Goal: Transaction & Acquisition: Purchase product/service

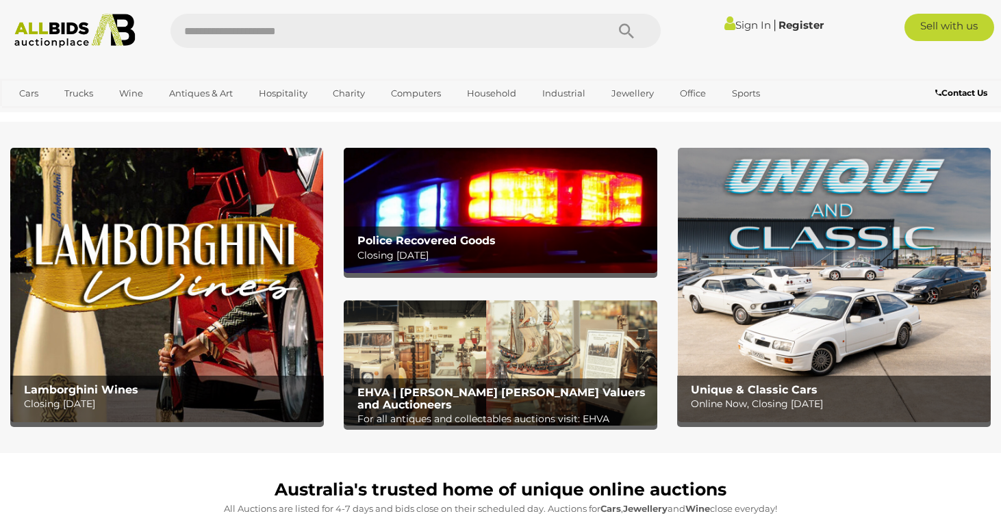
click at [771, 285] on img at bounding box center [834, 285] width 313 height 274
click at [568, 208] on img at bounding box center [500, 210] width 313 height 125
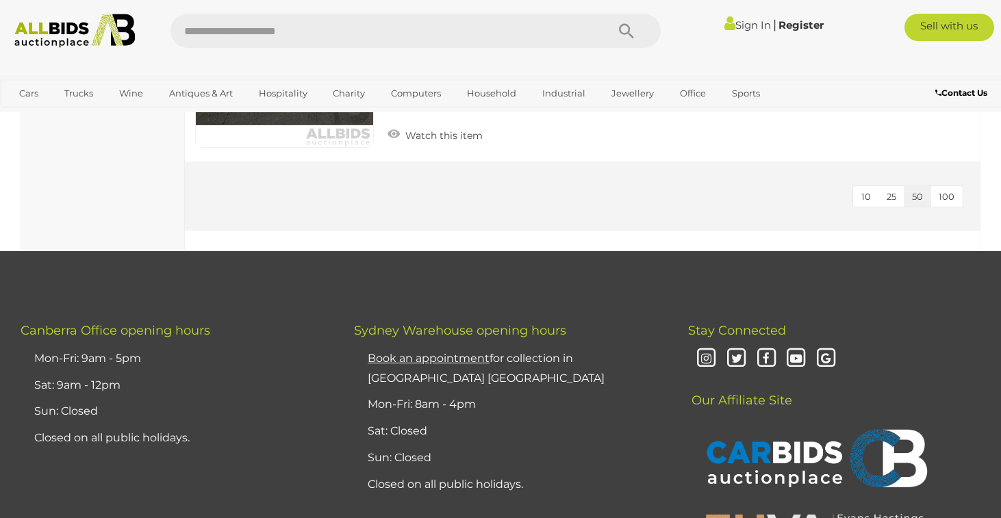
scroll to position [4716, 0]
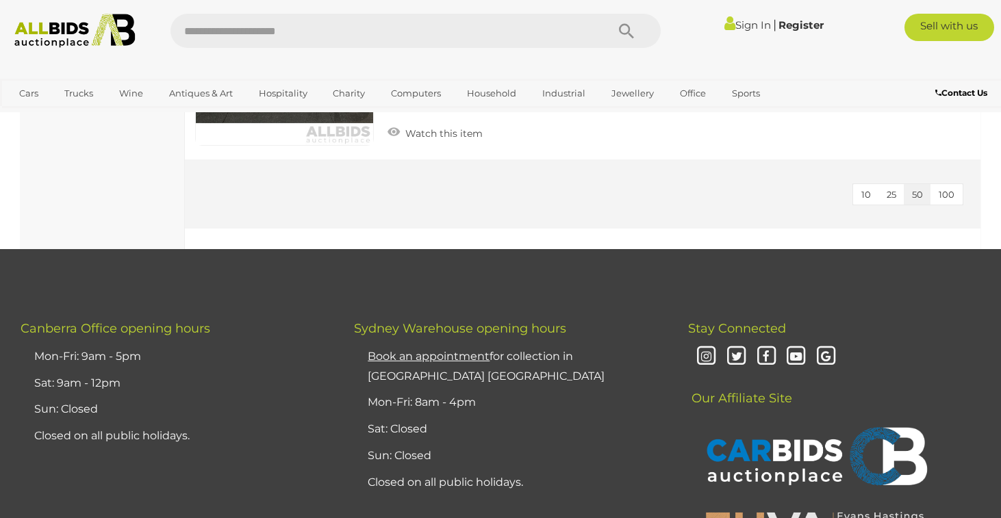
click at [956, 196] on button "100" at bounding box center [946, 194] width 32 height 21
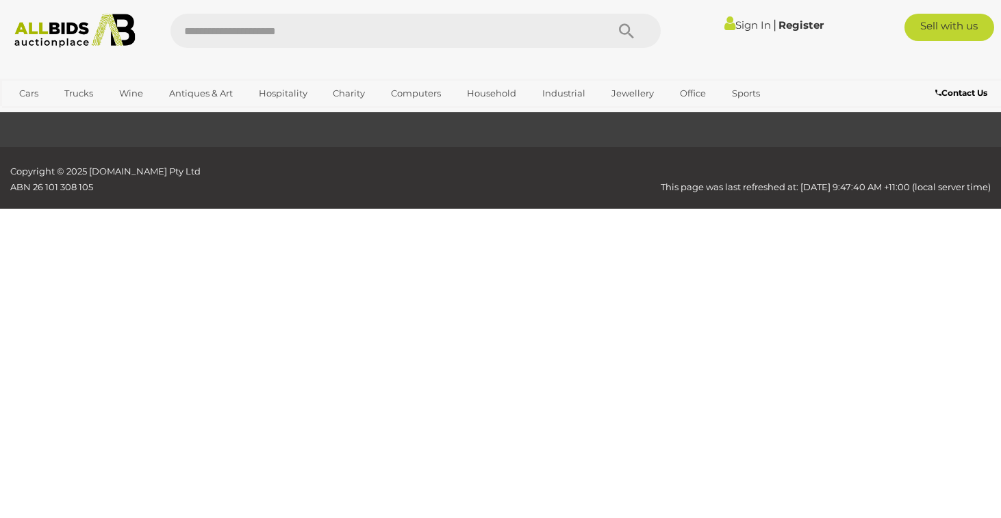
scroll to position [210, 0]
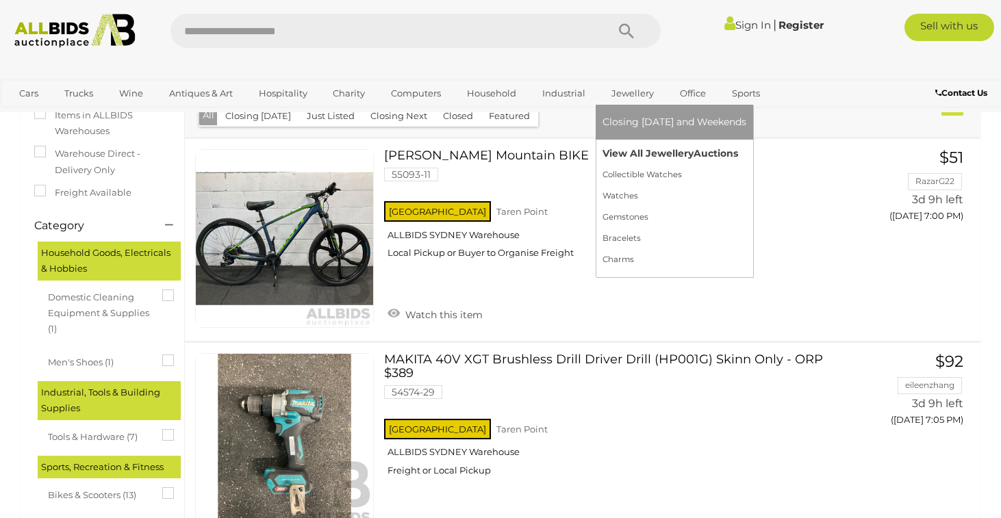
click at [635, 146] on link "View All Jewellery Auctions" at bounding box center [674, 153] width 144 height 21
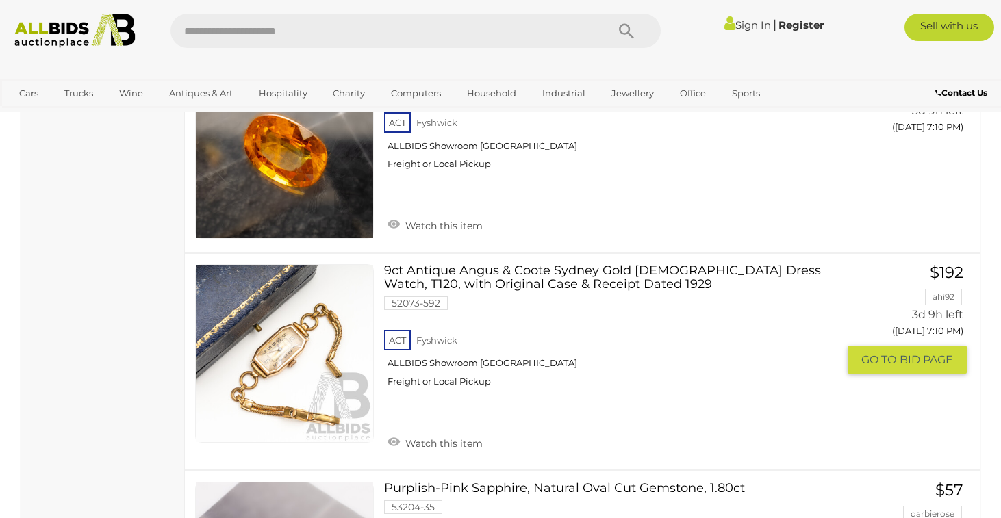
scroll to position [11263, 0]
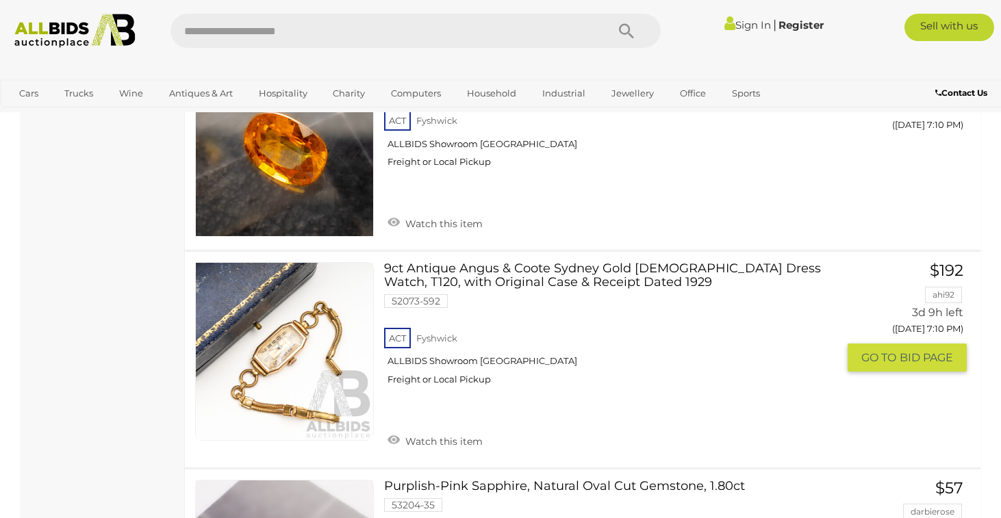
click at [301, 275] on link at bounding box center [284, 351] width 179 height 179
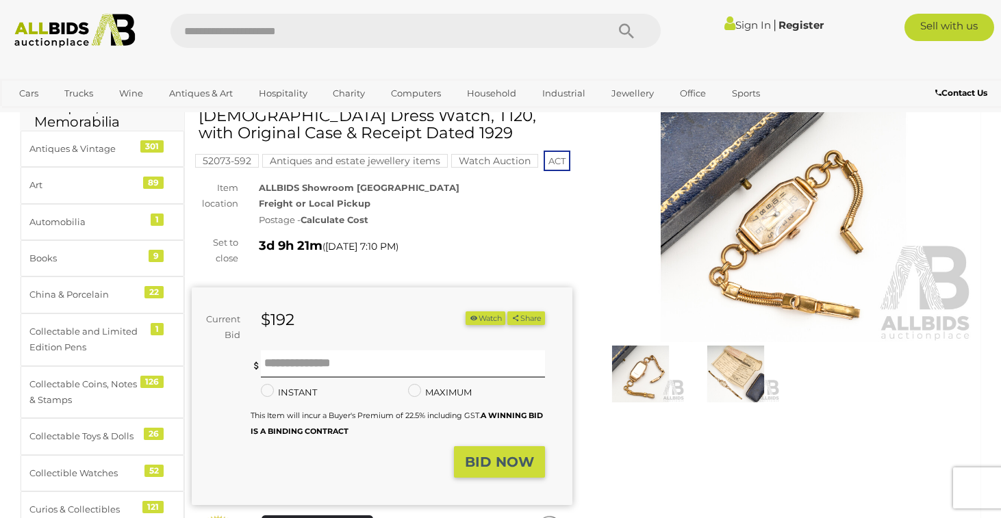
scroll to position [58, 0]
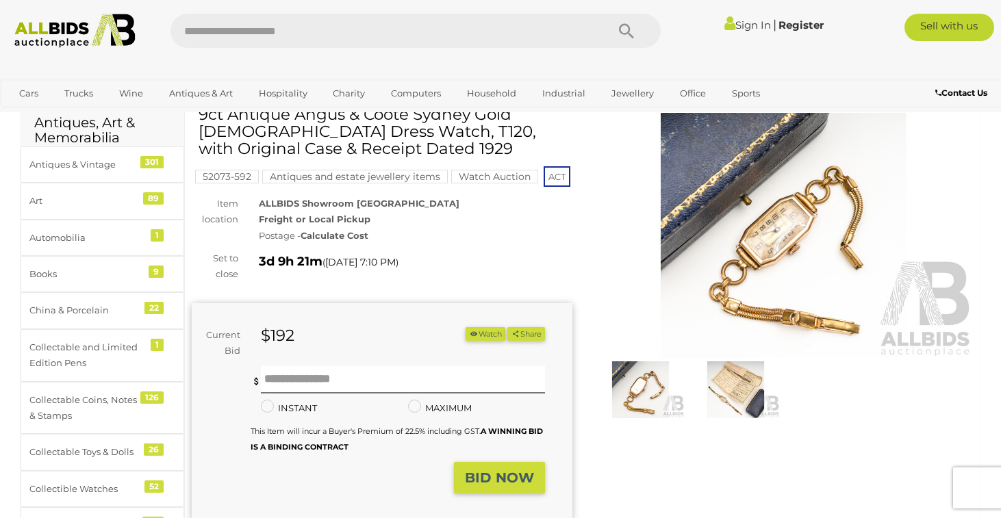
click at [792, 220] on img at bounding box center [783, 235] width 381 height 245
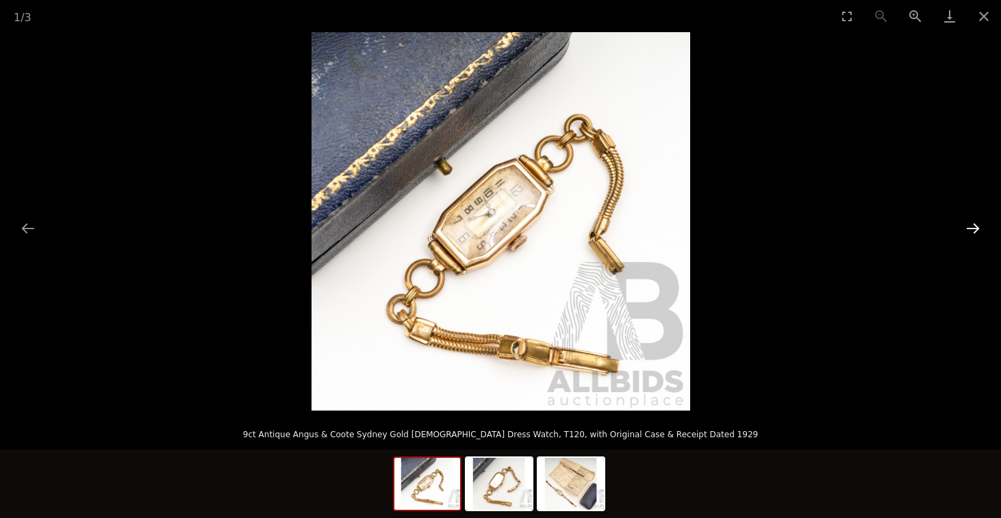
click at [975, 223] on button "Next slide" at bounding box center [972, 228] width 29 height 27
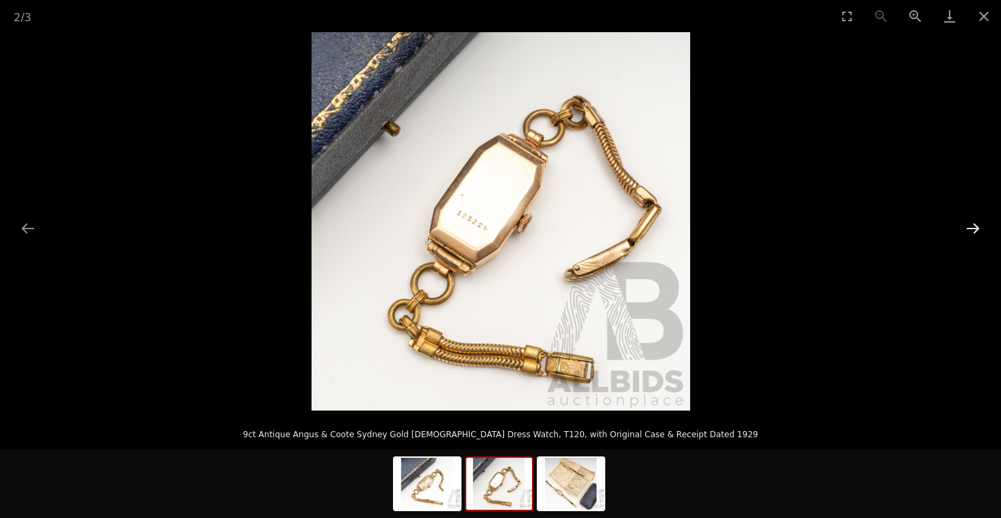
click at [975, 223] on button "Next slide" at bounding box center [972, 228] width 29 height 27
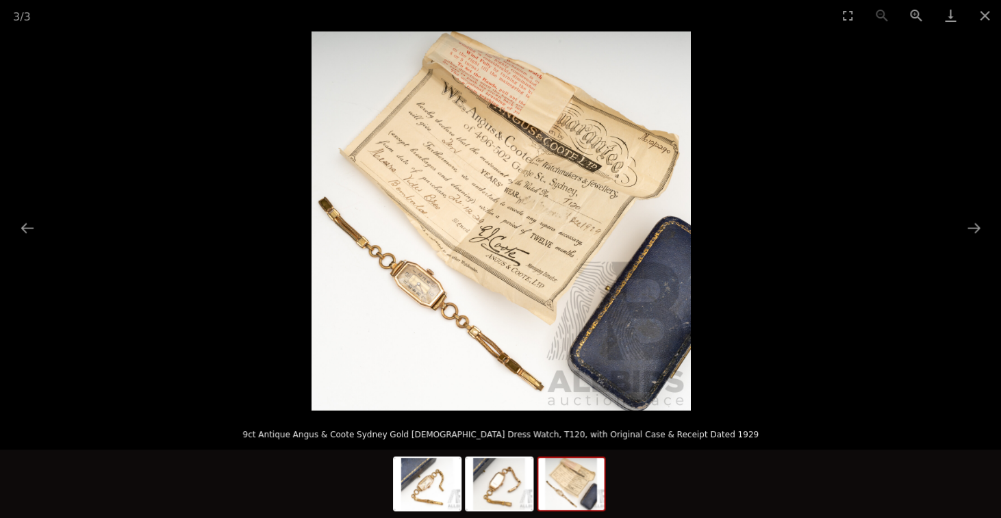
scroll to position [71, 0]
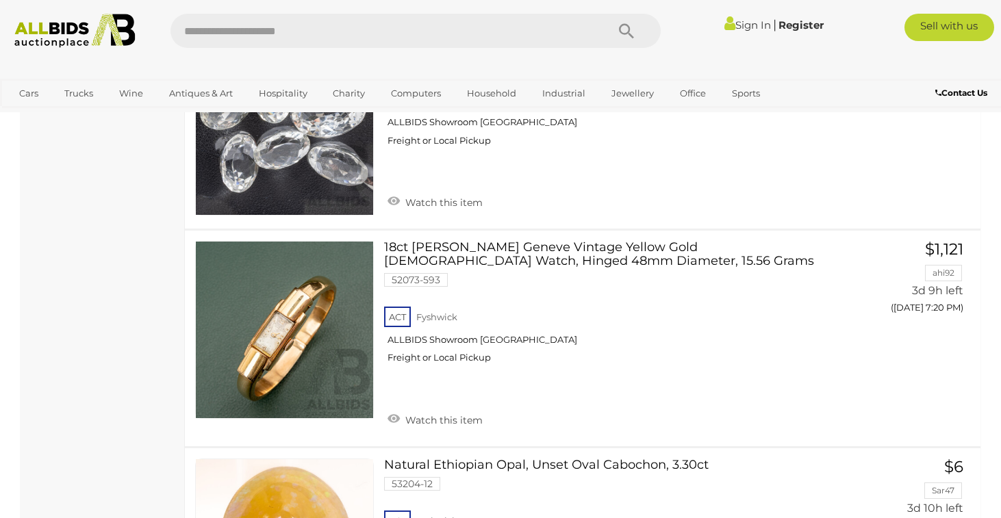
scroll to position [14183, 0]
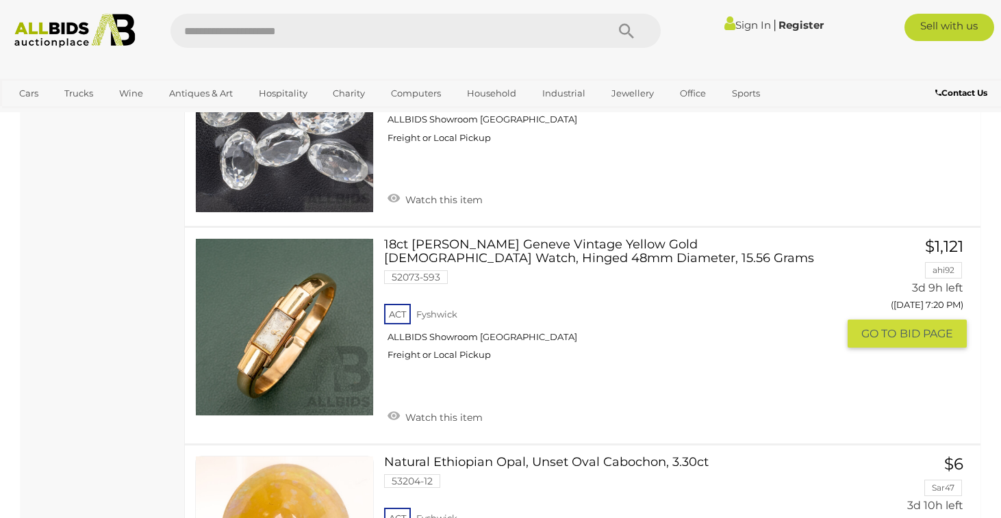
click at [300, 256] on link at bounding box center [284, 327] width 179 height 179
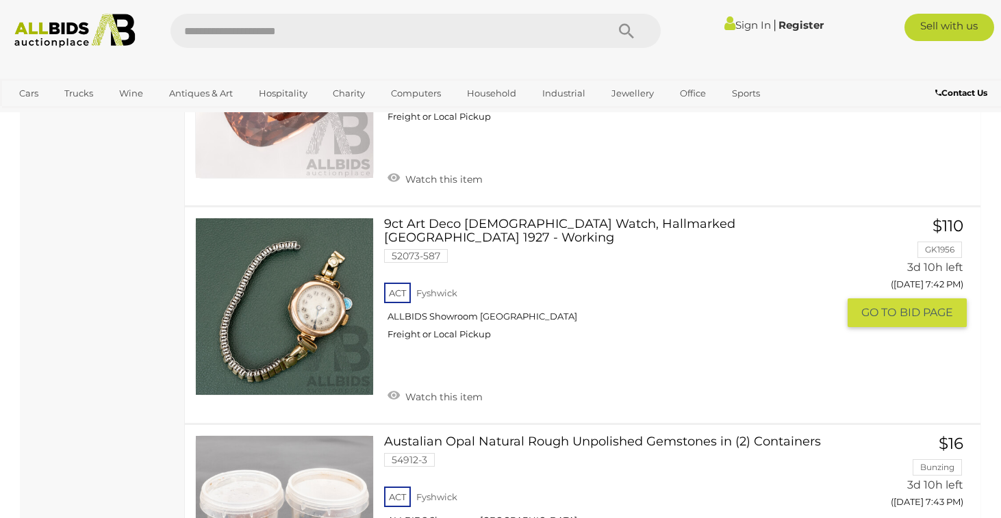
scroll to position [20241, 0]
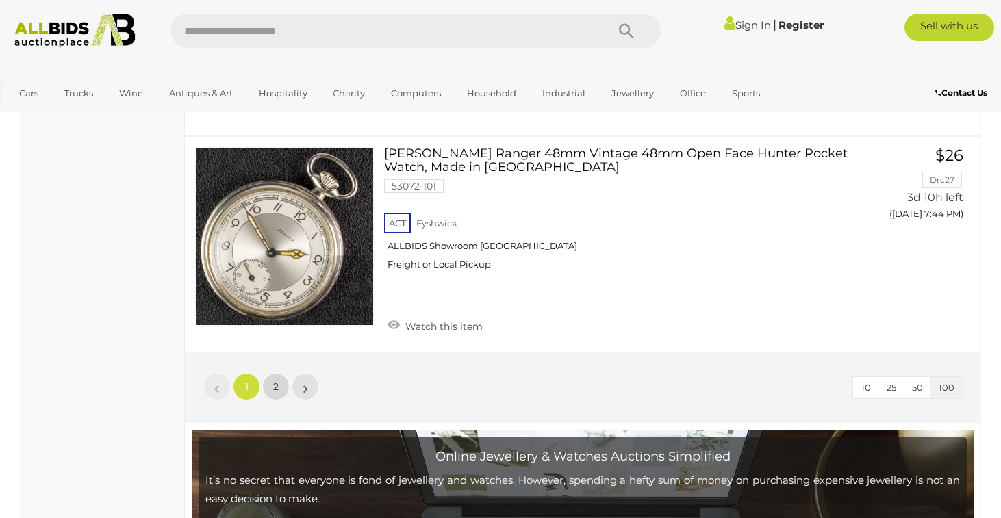
click at [279, 373] on link "2" at bounding box center [275, 386] width 27 height 27
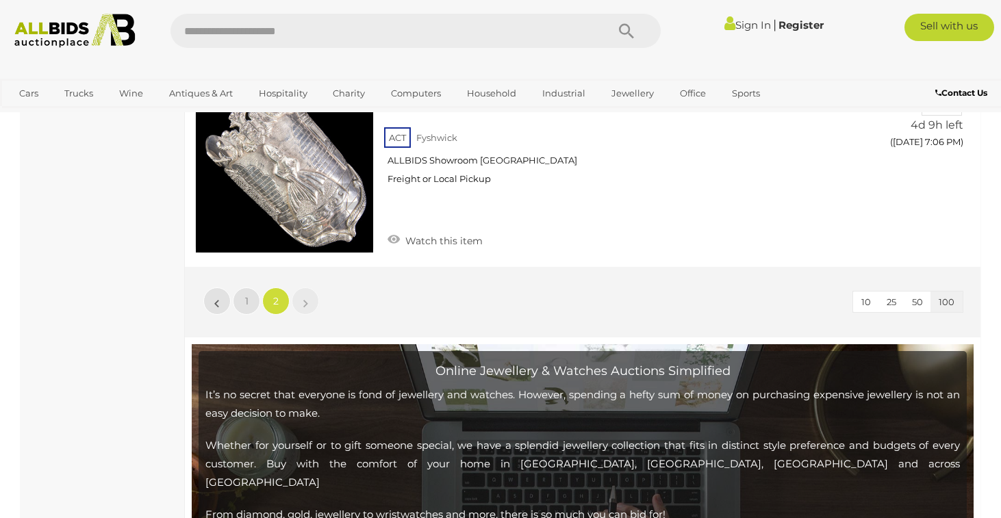
scroll to position [3579, 0]
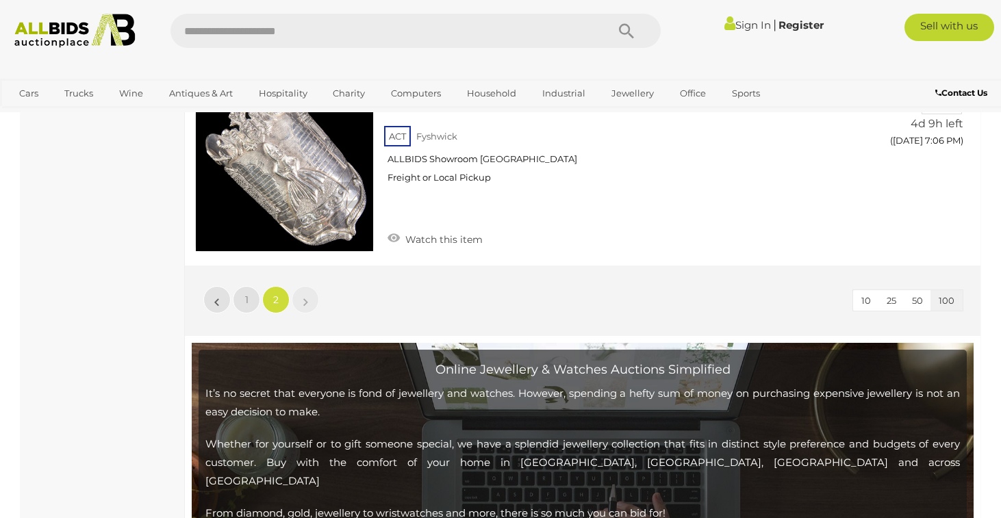
click at [346, 34] on input "text" at bounding box center [381, 31] width 422 height 34
type input "******"
